Goal: Task Accomplishment & Management: Complete application form

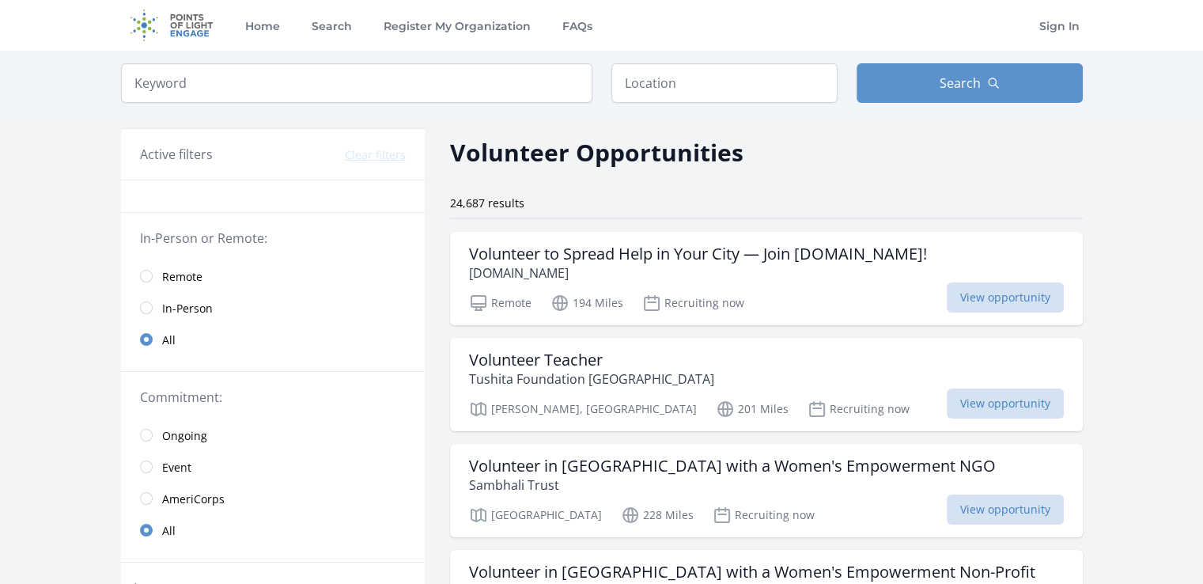
click at [180, 269] on span "Remote" at bounding box center [182, 277] width 40 height 16
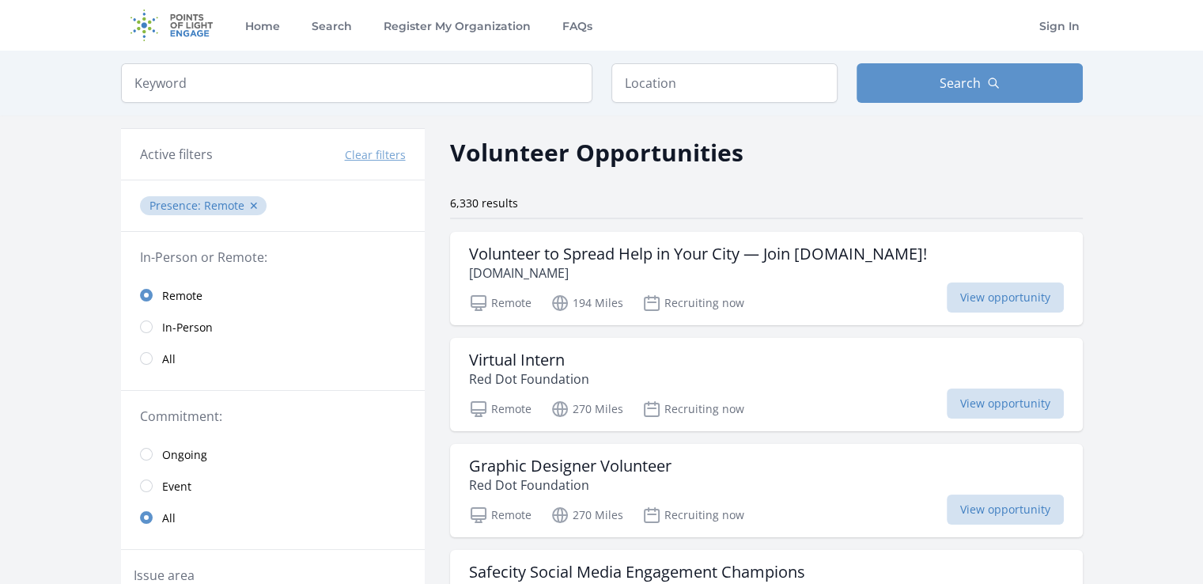
click at [172, 455] on span "Ongoing" at bounding box center [184, 455] width 45 height 16
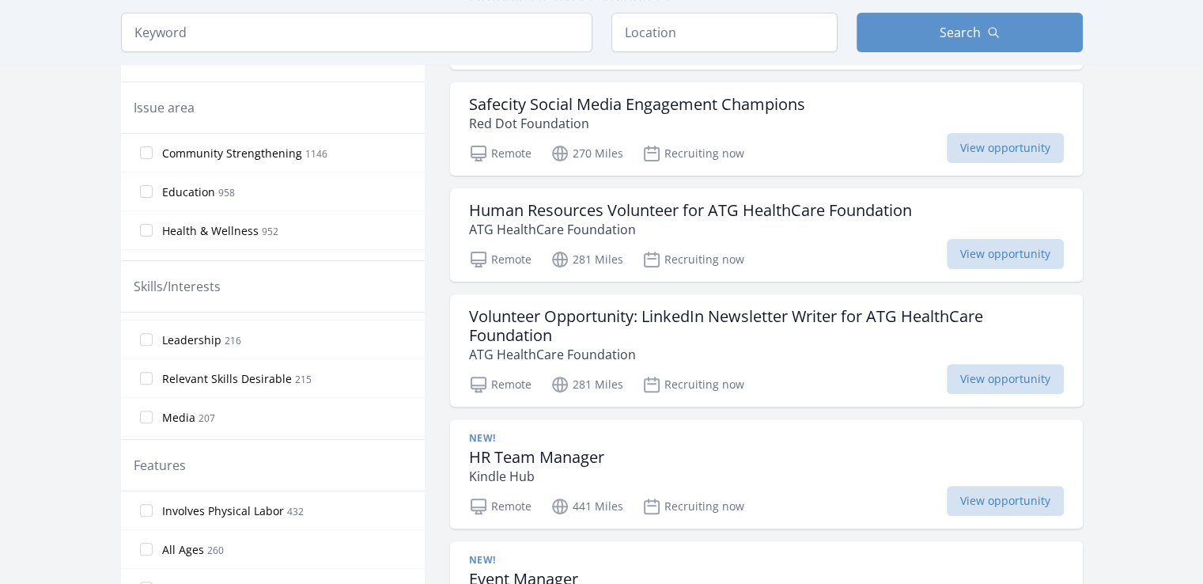
scroll to position [234, 0]
click at [331, 361] on label "Relevant Skills Desirable 215" at bounding box center [273, 369] width 304 height 32
click at [153, 362] on input "Relevant Skills Desirable 215" at bounding box center [146, 368] width 13 height 13
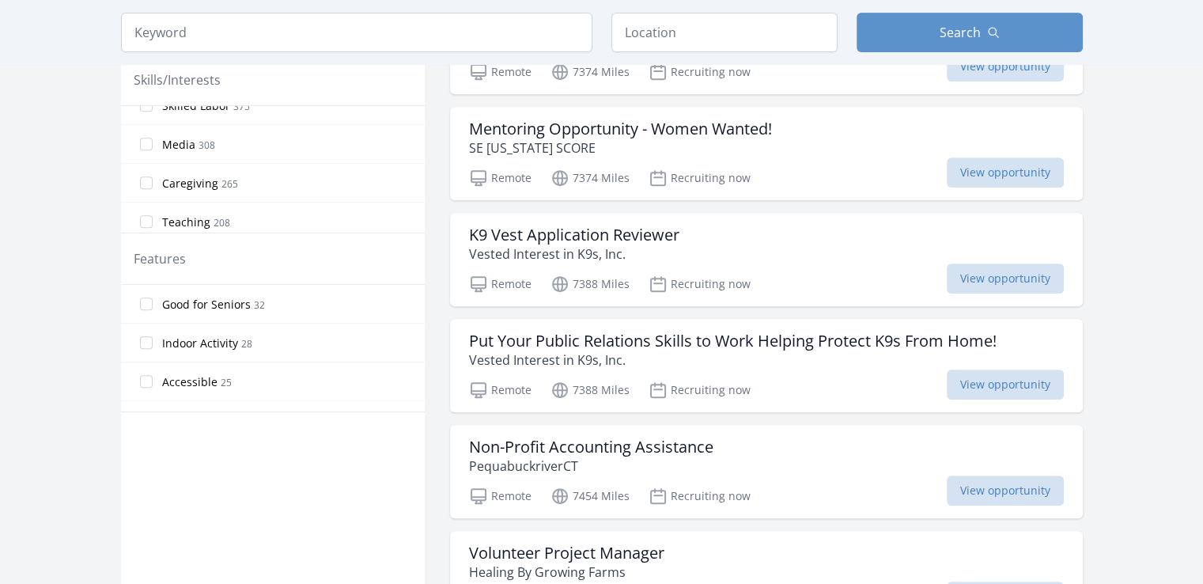
scroll to position [671, 0]
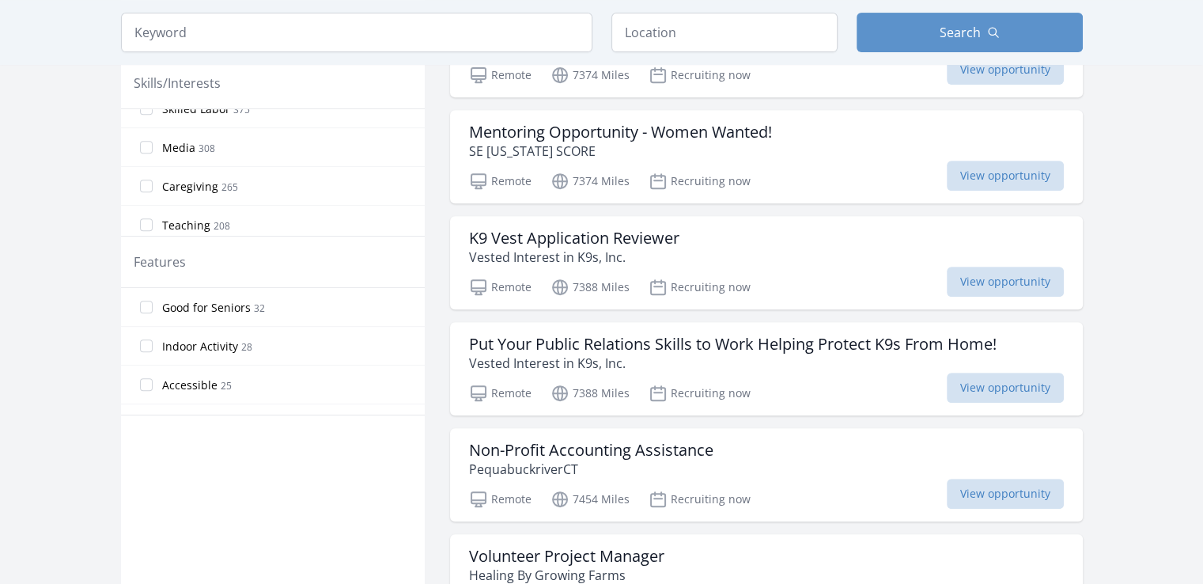
click at [241, 342] on span "28" at bounding box center [246, 346] width 11 height 13
click at [153, 342] on input "Indoor Activity 28" at bounding box center [146, 345] width 13 height 13
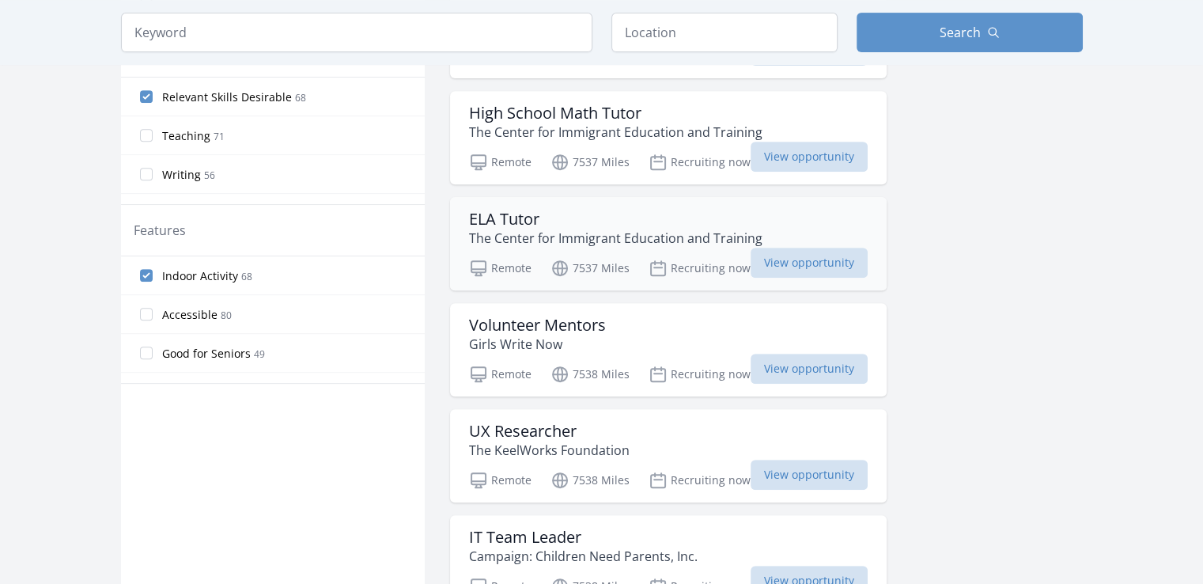
scroll to position [639, 0]
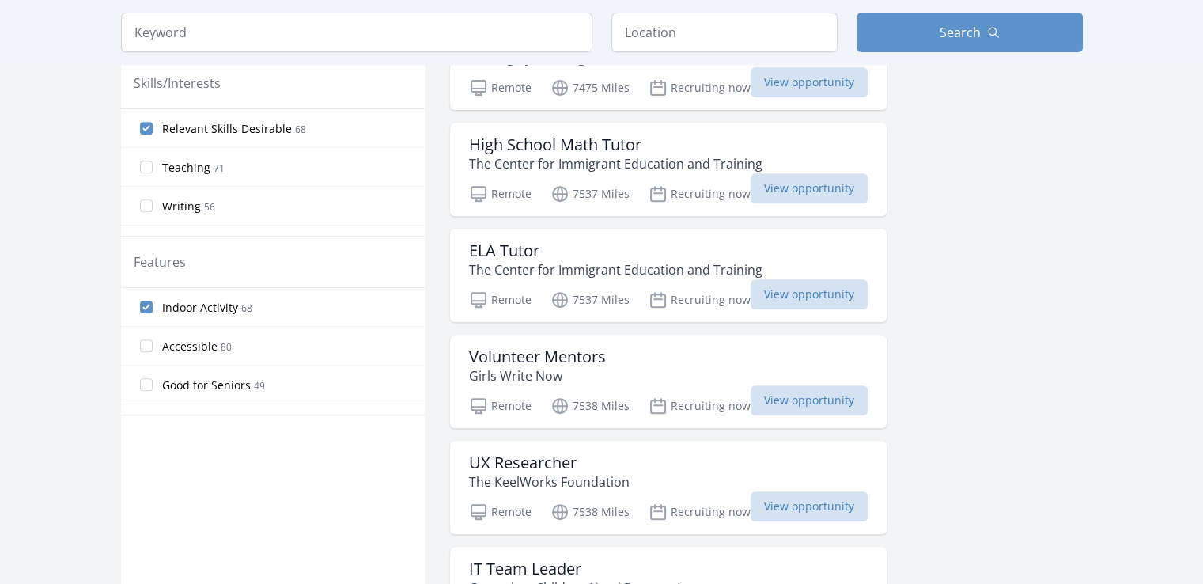
click at [215, 308] on span "Indoor Activity" at bounding box center [200, 308] width 76 height 16
click at [153, 308] on input "Indoor Activity 68" at bounding box center [146, 307] width 13 height 13
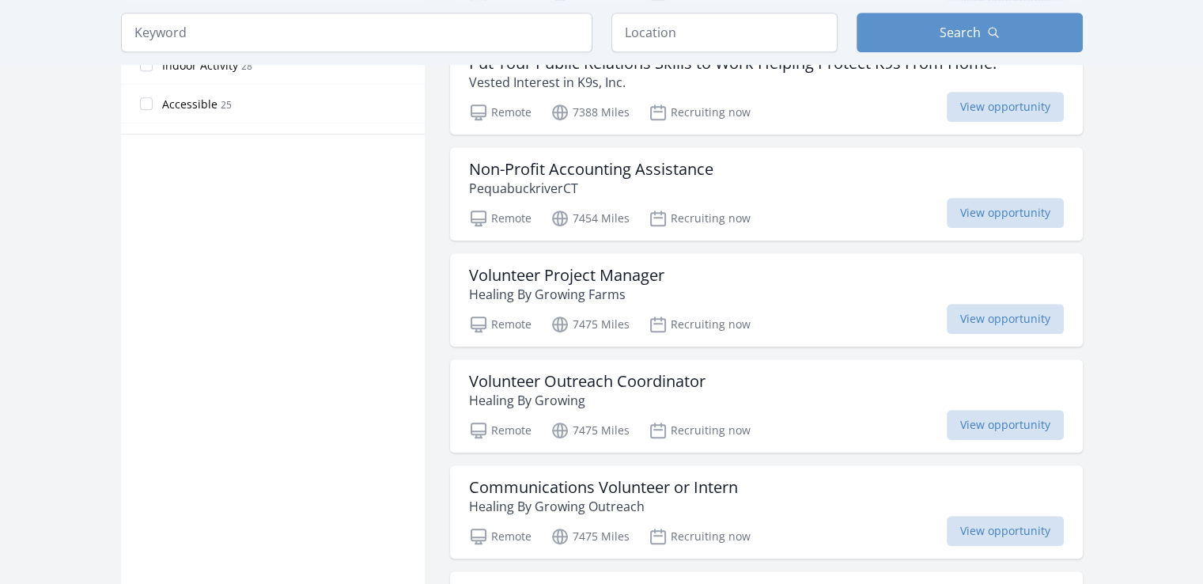
scroll to position [967, 0]
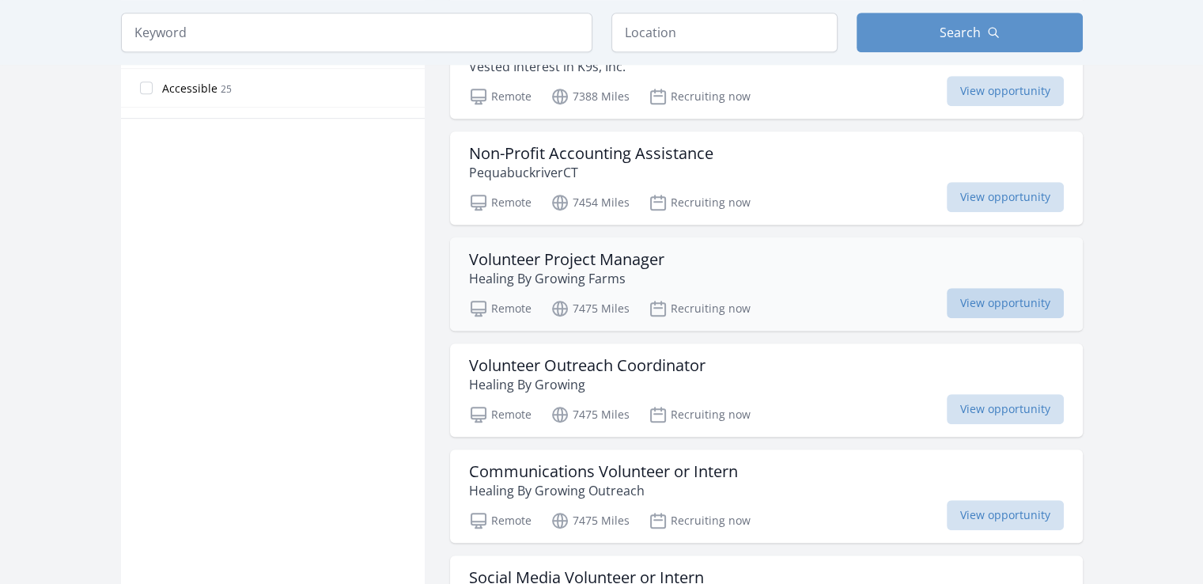
click at [982, 298] on span "View opportunity" at bounding box center [1005, 303] width 117 height 30
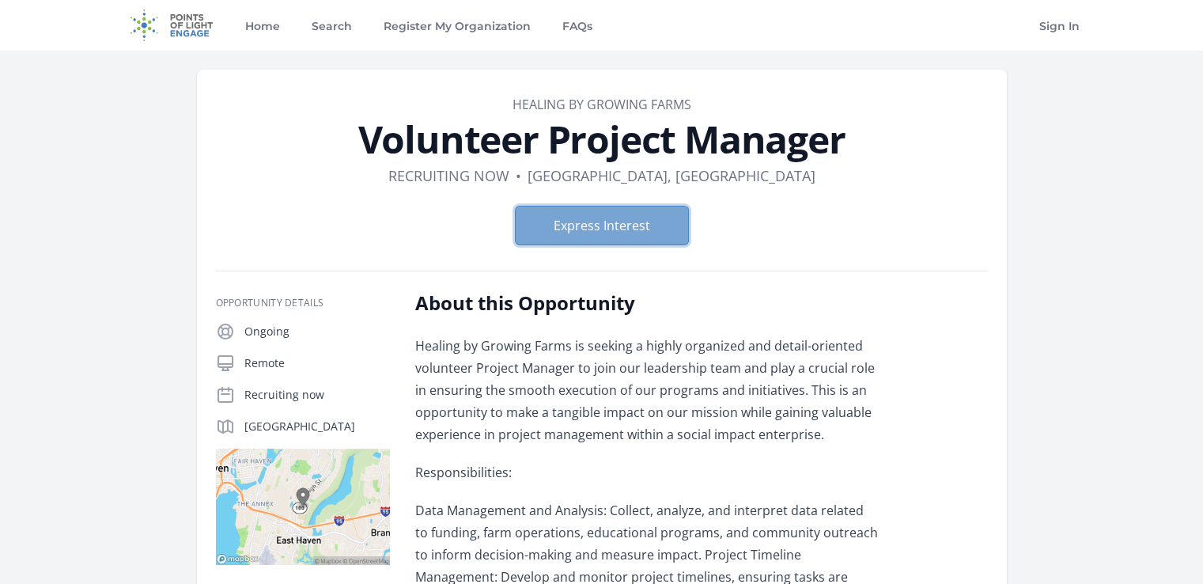
click at [621, 225] on button "Express Interest" at bounding box center [602, 226] width 174 height 40
